Goal: Find specific page/section: Find specific page/section

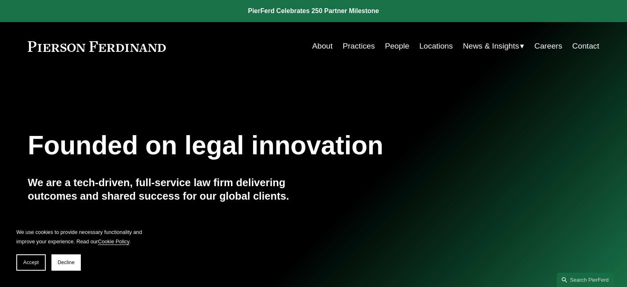
click at [357, 48] on link "Practices" at bounding box center [358, 46] width 32 height 16
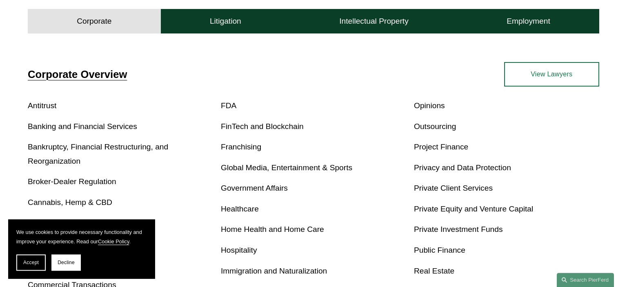
scroll to position [302, 0]
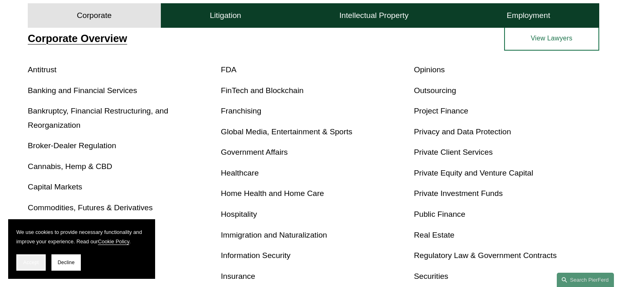
click at [40, 259] on button "Accept" at bounding box center [30, 262] width 29 height 16
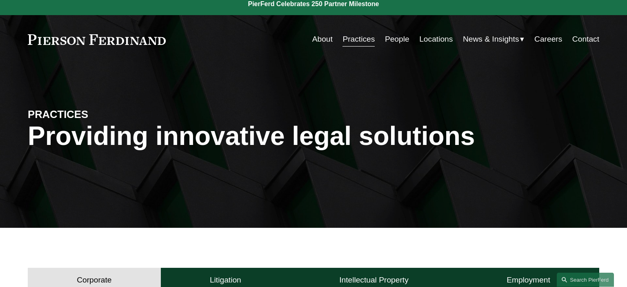
scroll to position [0, 0]
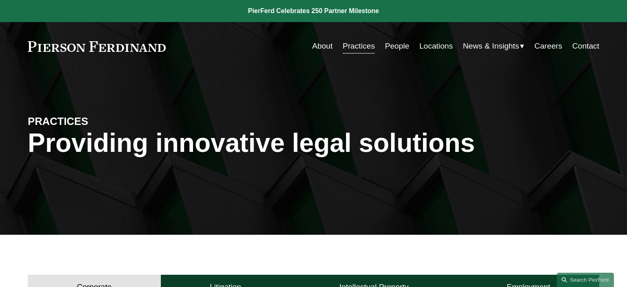
click at [434, 50] on link "Locations" at bounding box center [435, 46] width 33 height 16
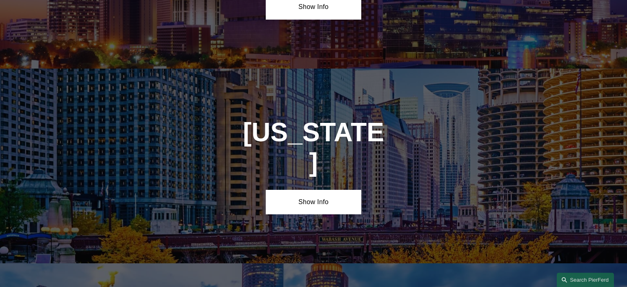
scroll to position [1379, 0]
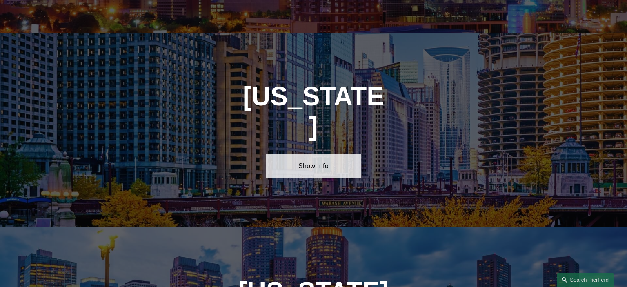
click at [314, 154] on link "Show Info" at bounding box center [313, 166] width 95 height 24
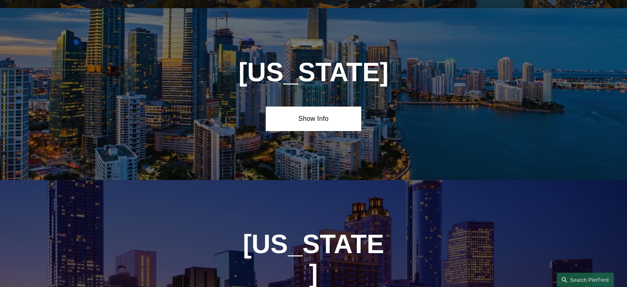
scroll to position [1034, 0]
